Goal: Find specific fact: Find specific fact

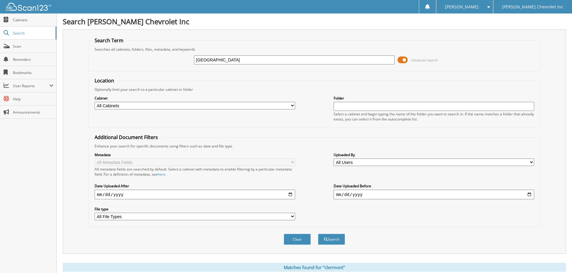
click at [219, 55] on div "[GEOGRAPHIC_DATA]" at bounding box center [294, 60] width 200 height 10
click at [220, 58] on input "[GEOGRAPHIC_DATA]" at bounding box center [294, 60] width 200 height 9
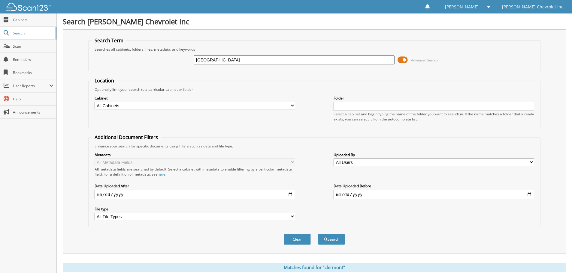
paste input "[US_VEHICLE_IDENTIFICATION_NUMBER]"
type input "[US_VEHICLE_IDENTIFICATION_NUMBER]"
click at [255, 83] on fieldset "Location Optionally limit your search to a particular cabinet or folder Cabinet…" at bounding box center [314, 102] width 452 height 51
click at [325, 235] on button "Search" at bounding box center [331, 239] width 27 height 11
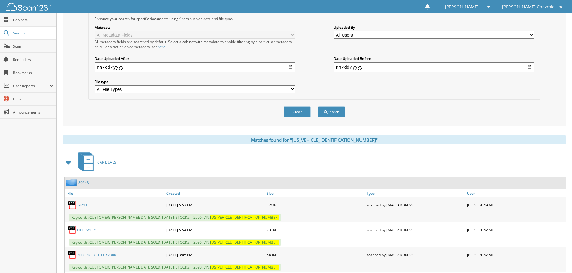
scroll to position [140, 0]
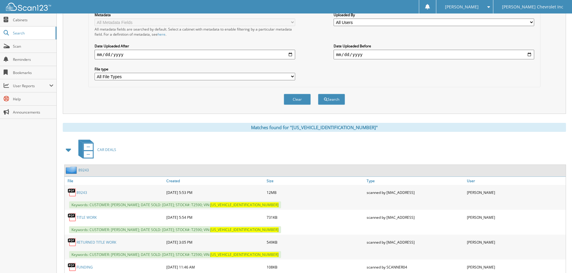
click at [85, 191] on link "89243" at bounding box center [82, 192] width 11 height 5
